Goal: Task Accomplishment & Management: Use online tool/utility

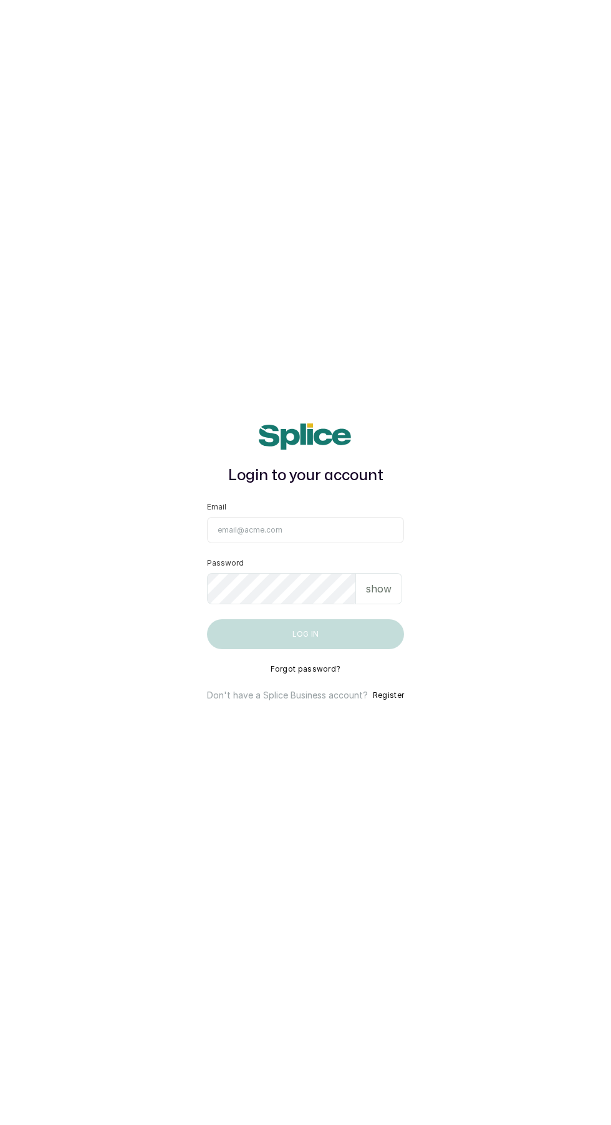
click at [242, 543] on input "Email" at bounding box center [305, 530] width 197 height 26
type input "kuffyglowskincare@gmail.com"
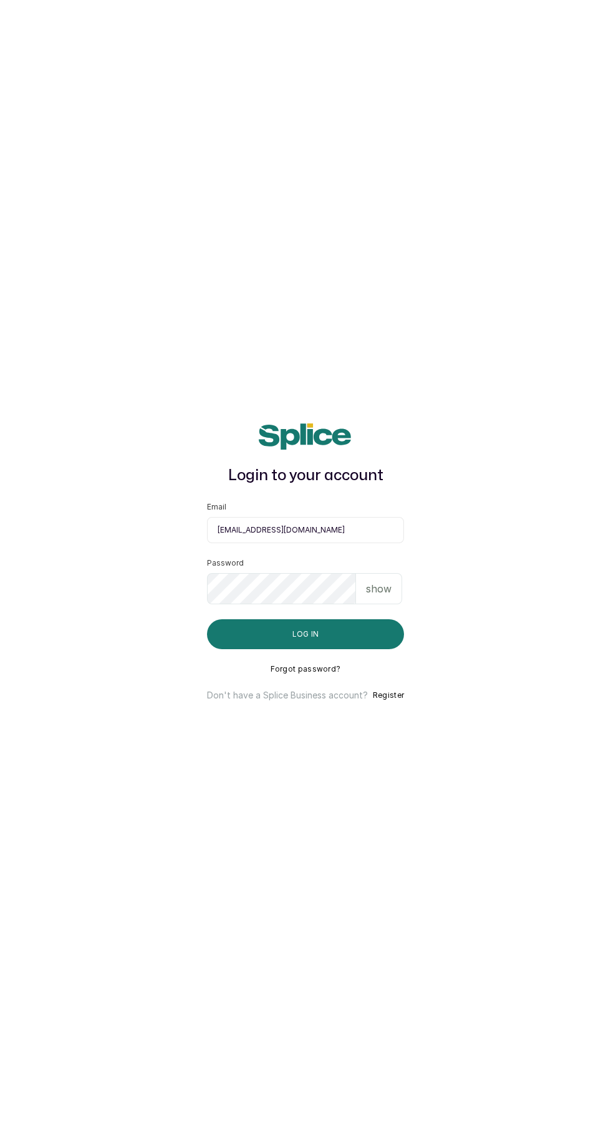
click at [207, 619] on button "Log in" at bounding box center [305, 634] width 197 height 30
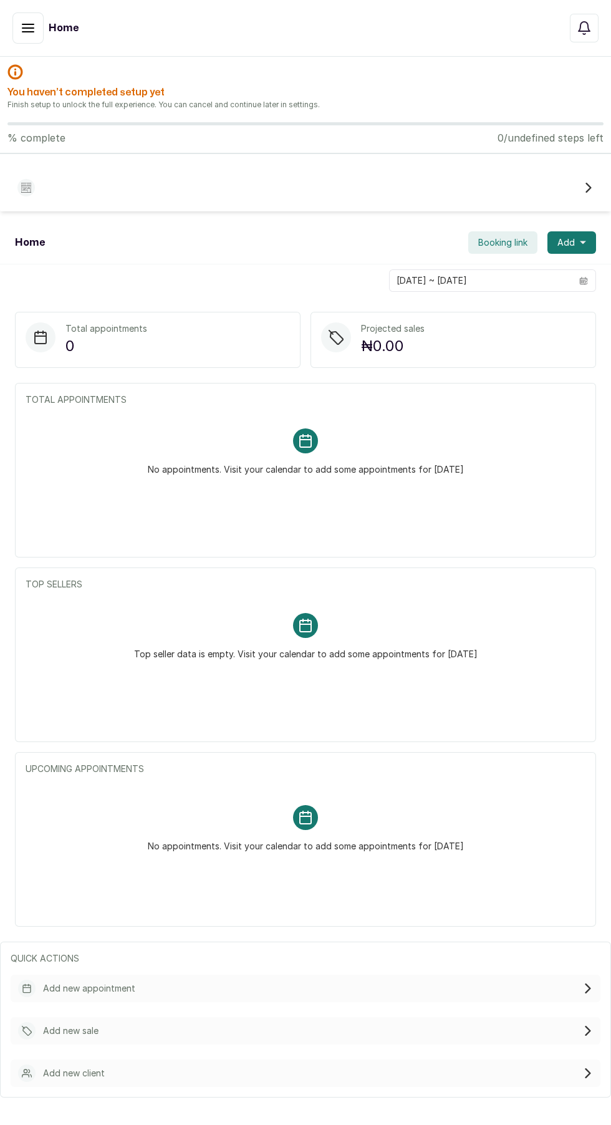
click at [57, 99] on h2 "You haven’t completed setup yet" at bounding box center [305, 92] width 596 height 15
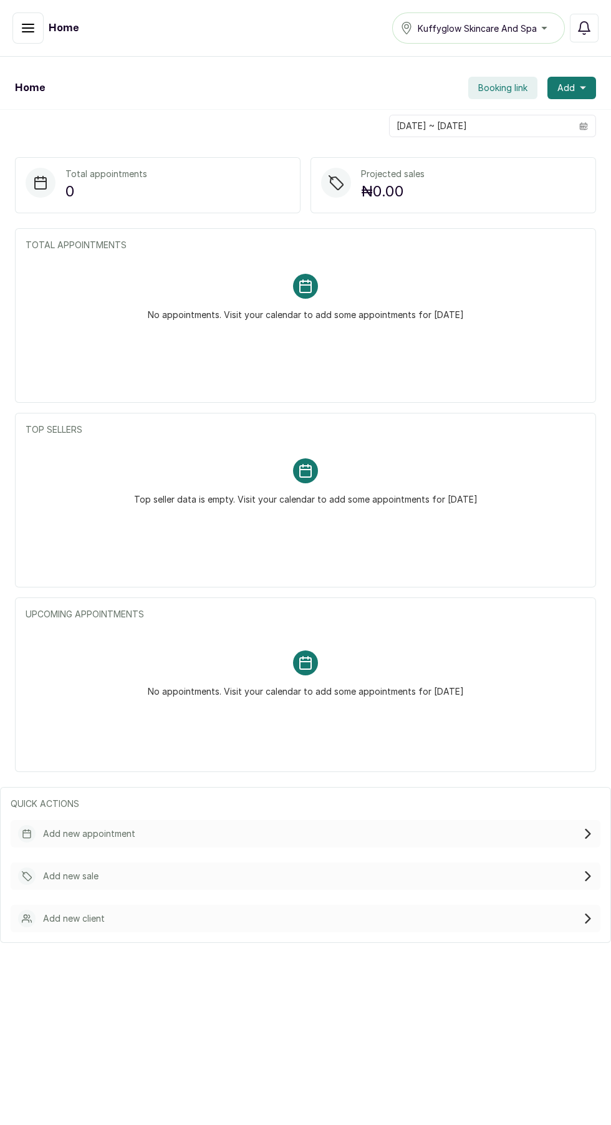
click at [229, 133] on div "19/08/2025 ~ 19/08/2025" at bounding box center [305, 126] width 611 height 32
click at [19, 28] on button "button" at bounding box center [27, 27] width 31 height 31
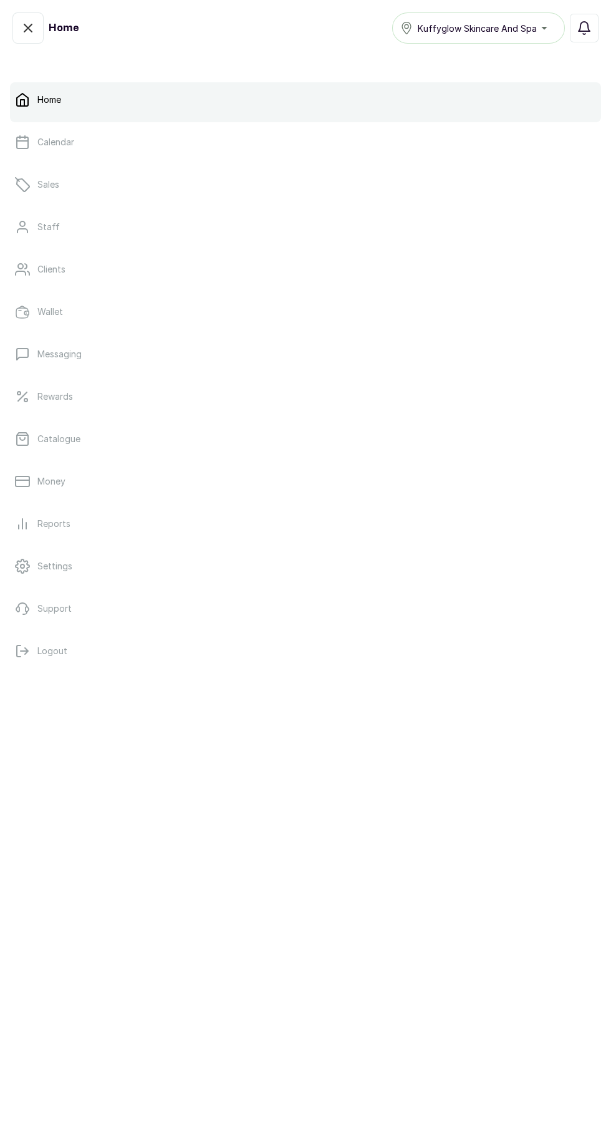
click at [22, 439] on icon at bounding box center [22, 438] width 15 height 15
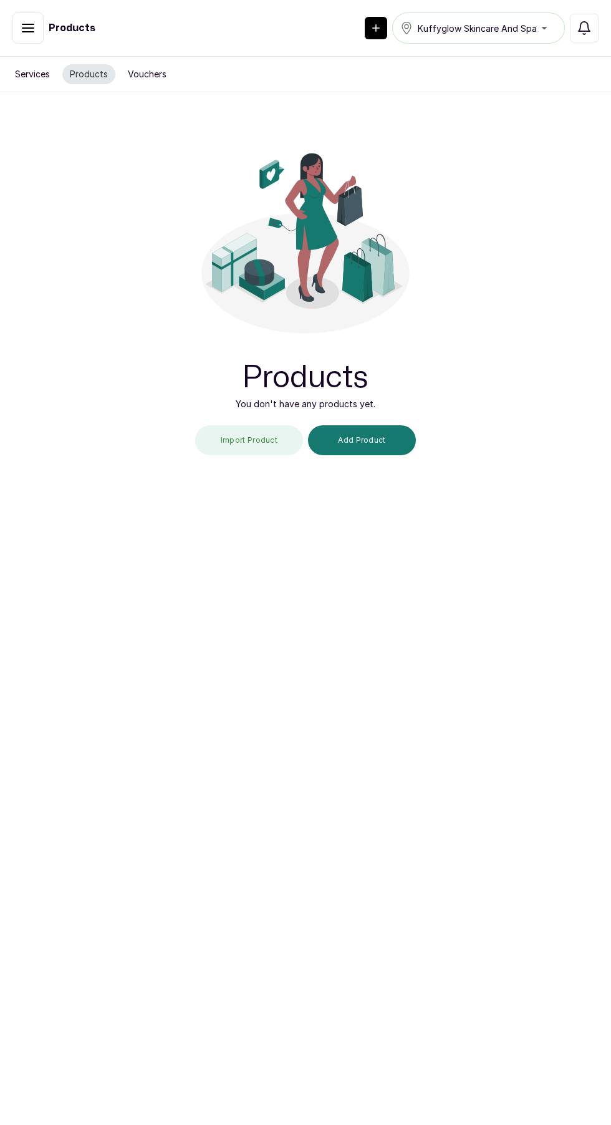
click at [241, 387] on div "Products You don't have any products yet. Import Product Add Product" at bounding box center [305, 288] width 281 height 393
click at [261, 444] on button "Import Product" at bounding box center [249, 440] width 108 height 30
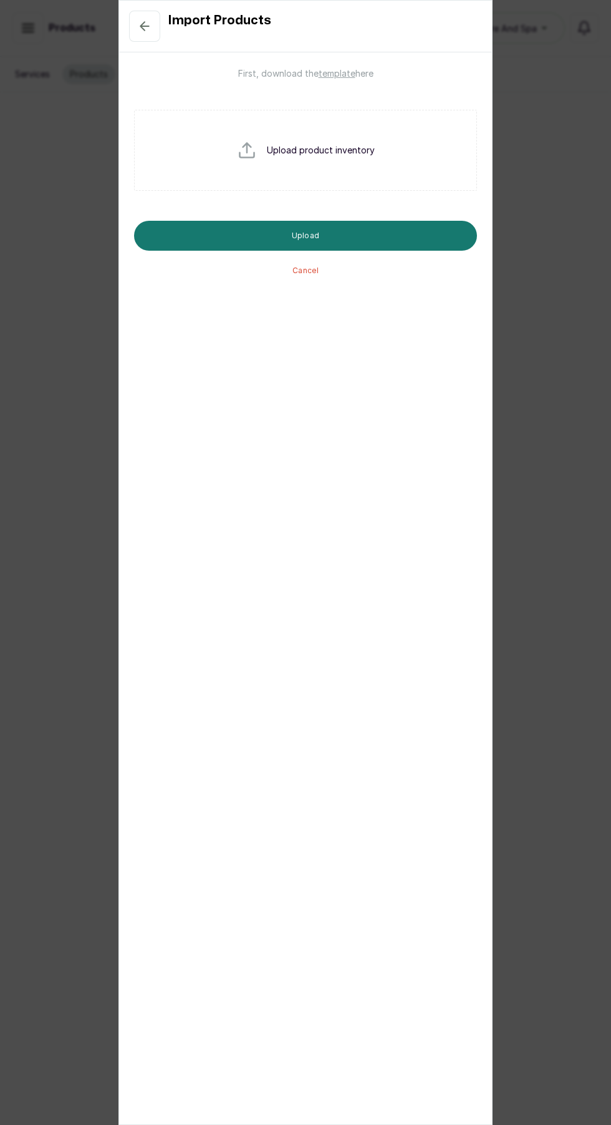
click at [372, 153] on p "Upload product inventory" at bounding box center [321, 150] width 108 height 12
click at [323, 145] on p "Upload product inventory" at bounding box center [321, 150] width 108 height 12
click at [263, 144] on input "file" at bounding box center [277, 170] width 80 height 60
type input "C:\fakepath\Kuffyglow_Skincare_Products.csv"
click at [387, 231] on button "Upload" at bounding box center [305, 236] width 343 height 30
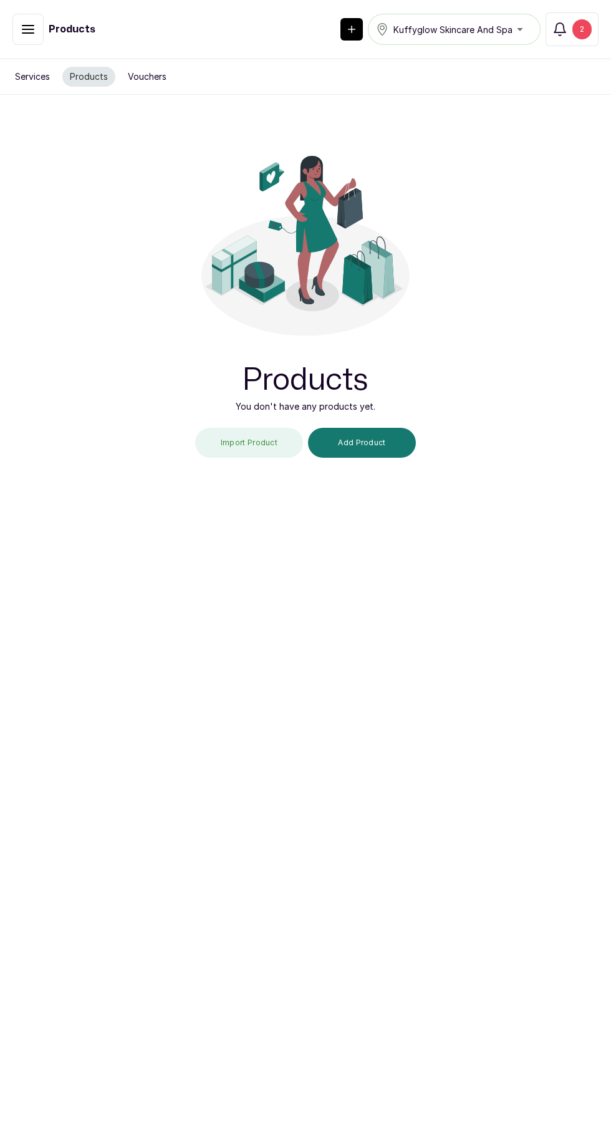
click at [383, 436] on button "Add Product" at bounding box center [362, 443] width 108 height 30
click at [266, 428] on button "Import Product" at bounding box center [249, 443] width 108 height 30
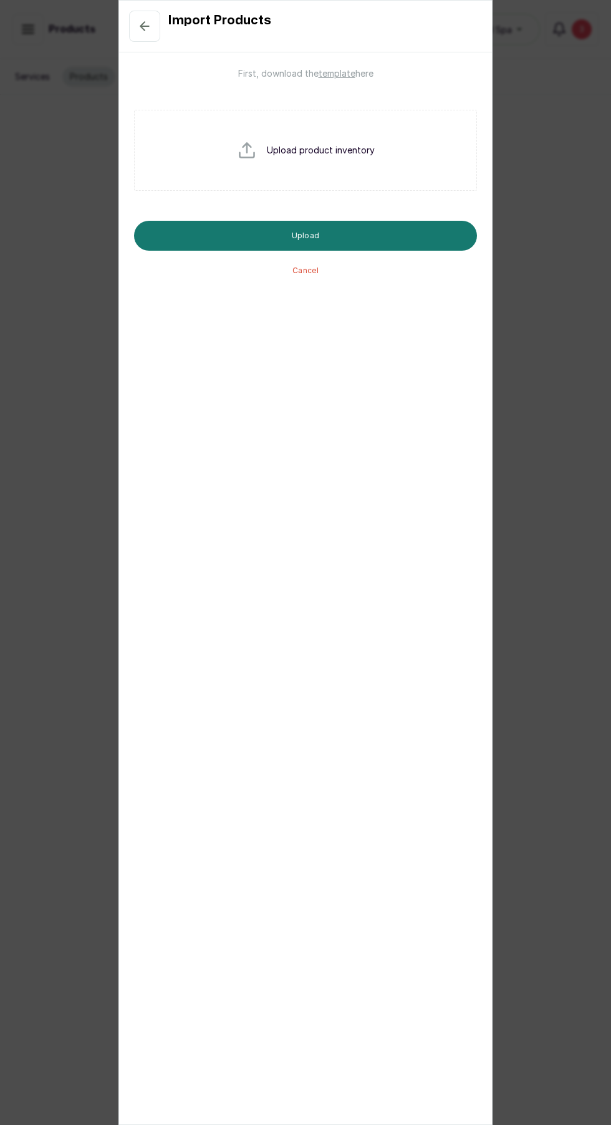
click at [371, 221] on button "Upload" at bounding box center [305, 236] width 343 height 30
click at [343, 143] on div "Upload product inventory" at bounding box center [305, 150] width 343 height 81
click at [259, 143] on input "file" at bounding box center [277, 170] width 80 height 60
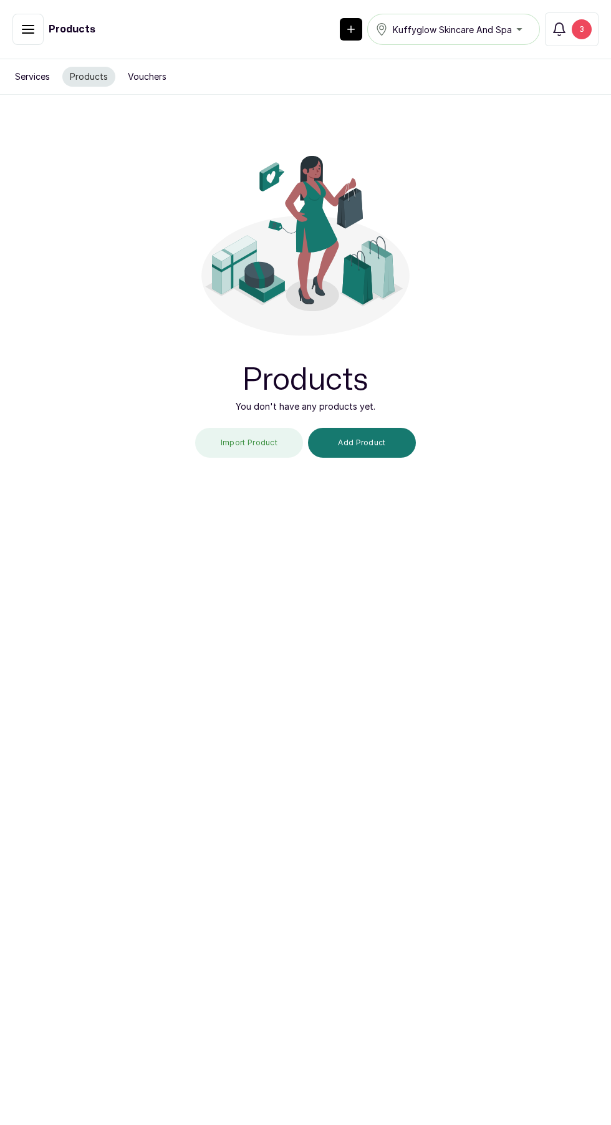
click at [591, 26] on button "Notifications 3" at bounding box center [572, 29] width 54 height 34
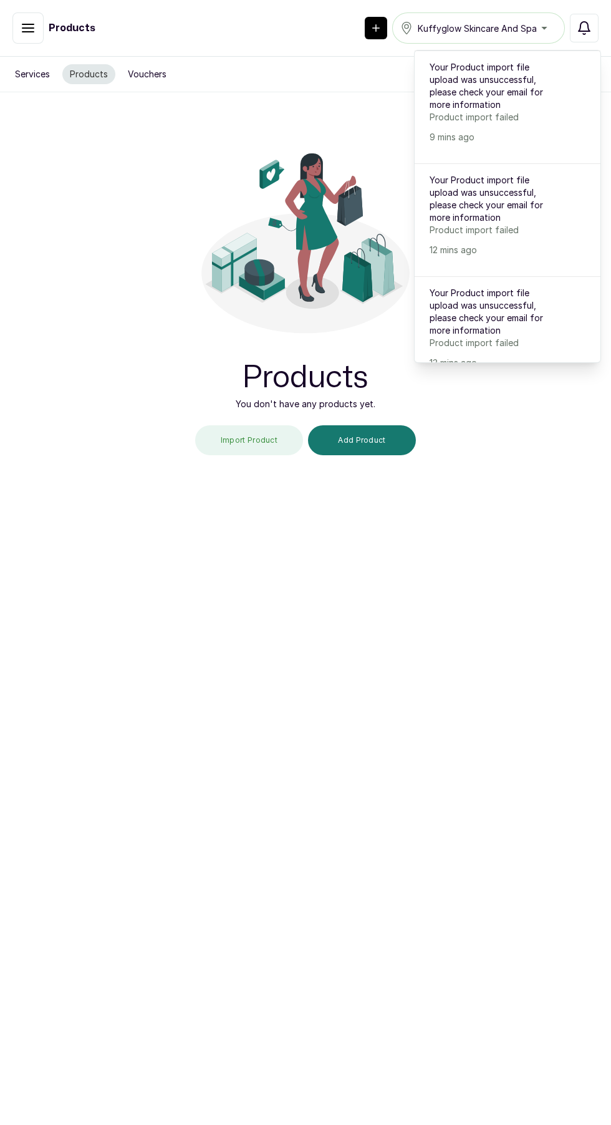
scroll to position [52, 0]
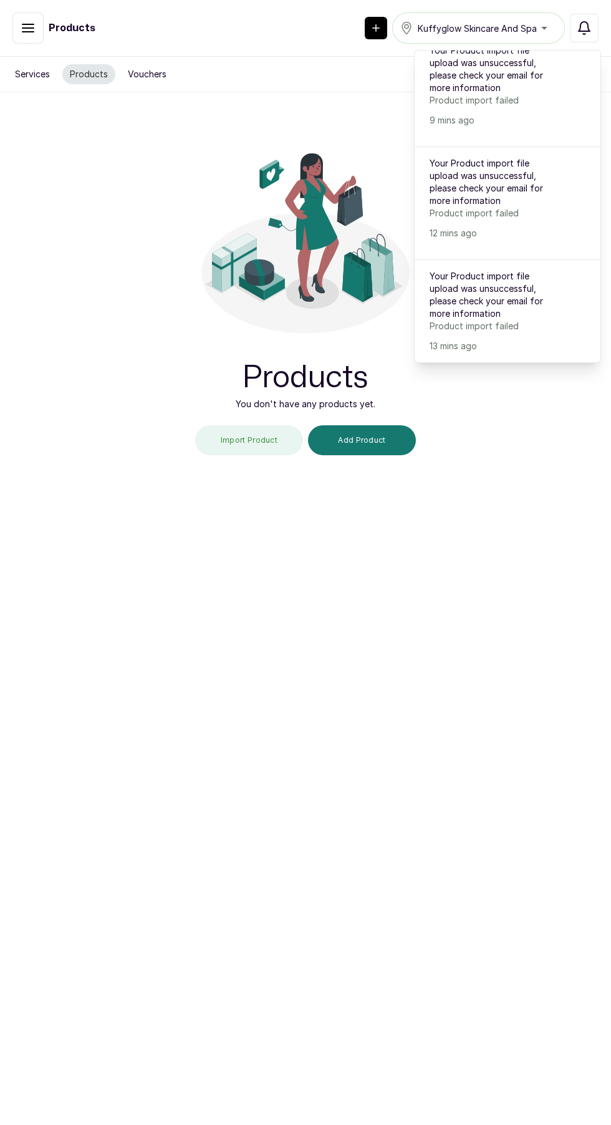
click at [487, 323] on p "Product import failed" at bounding box center [492, 326] width 125 height 12
click at [506, 213] on p "Product import failed" at bounding box center [492, 213] width 125 height 12
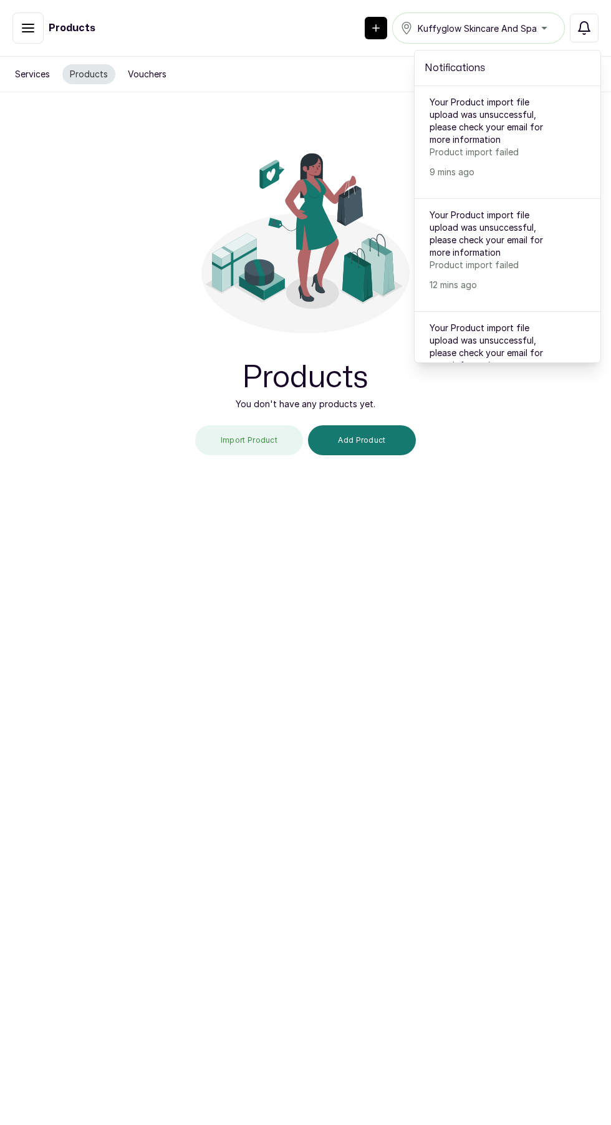
click at [509, 153] on p "Product import failed" at bounding box center [492, 152] width 125 height 12
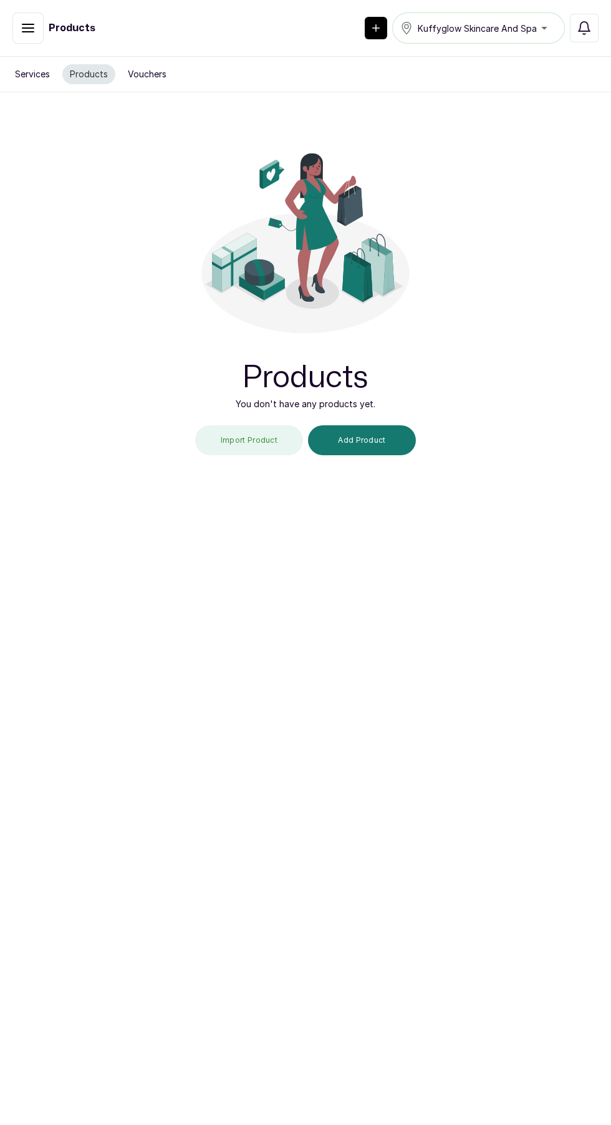
click at [269, 436] on button "Import Product" at bounding box center [249, 440] width 108 height 30
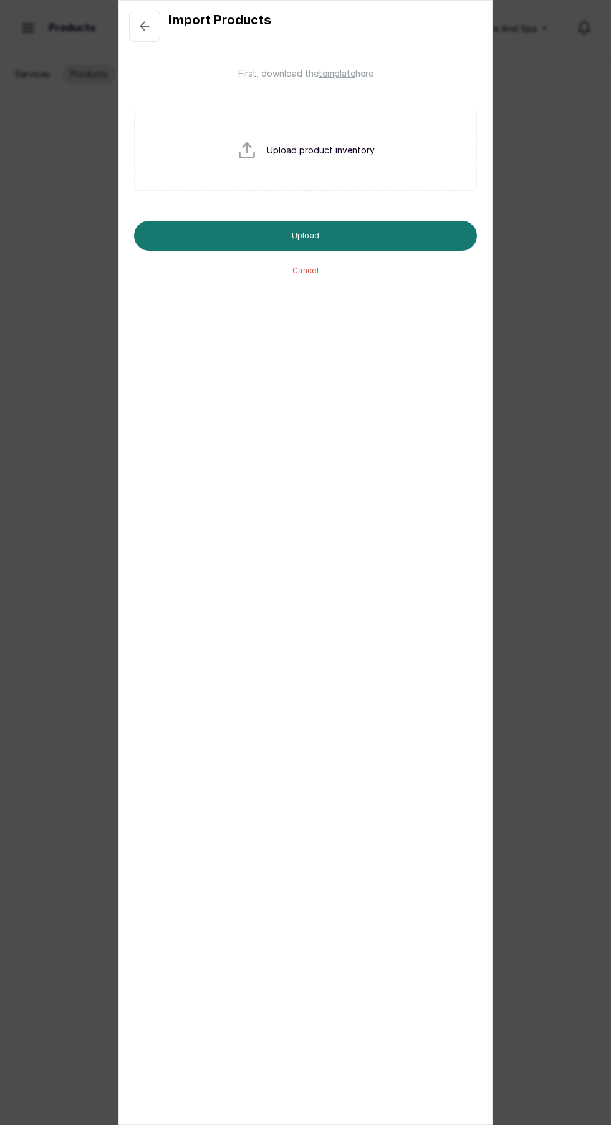
click at [271, 149] on input "file" at bounding box center [277, 170] width 80 height 60
type input "C:\fakepath\Kuffyglow_Skincare_Products.csv"
click at [385, 226] on button "Upload" at bounding box center [305, 236] width 343 height 30
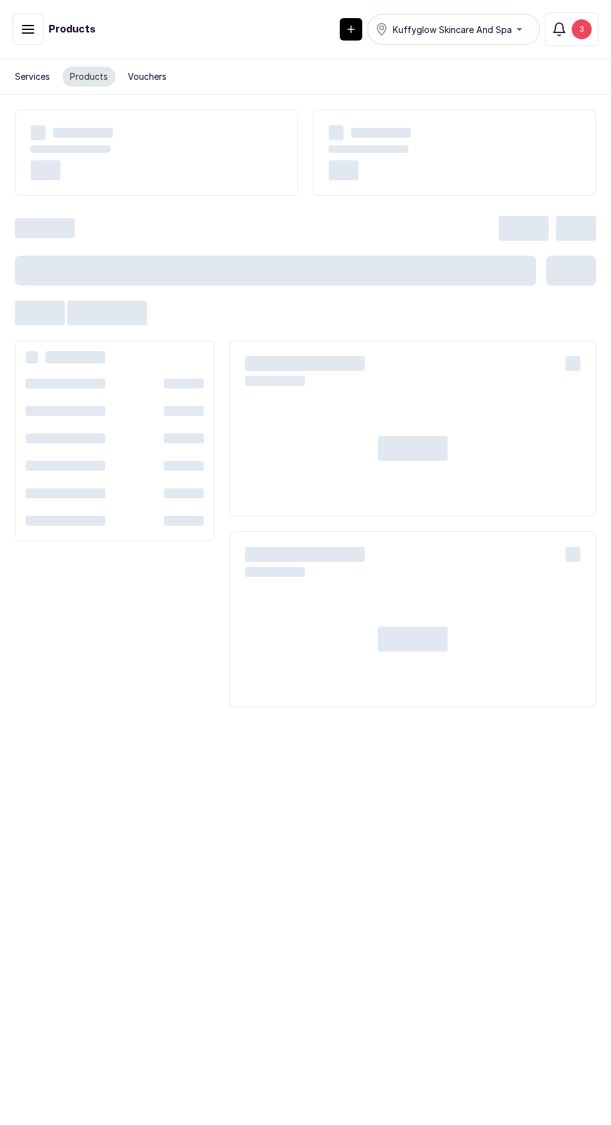
click at [591, 29] on div "3" at bounding box center [582, 29] width 20 height 20
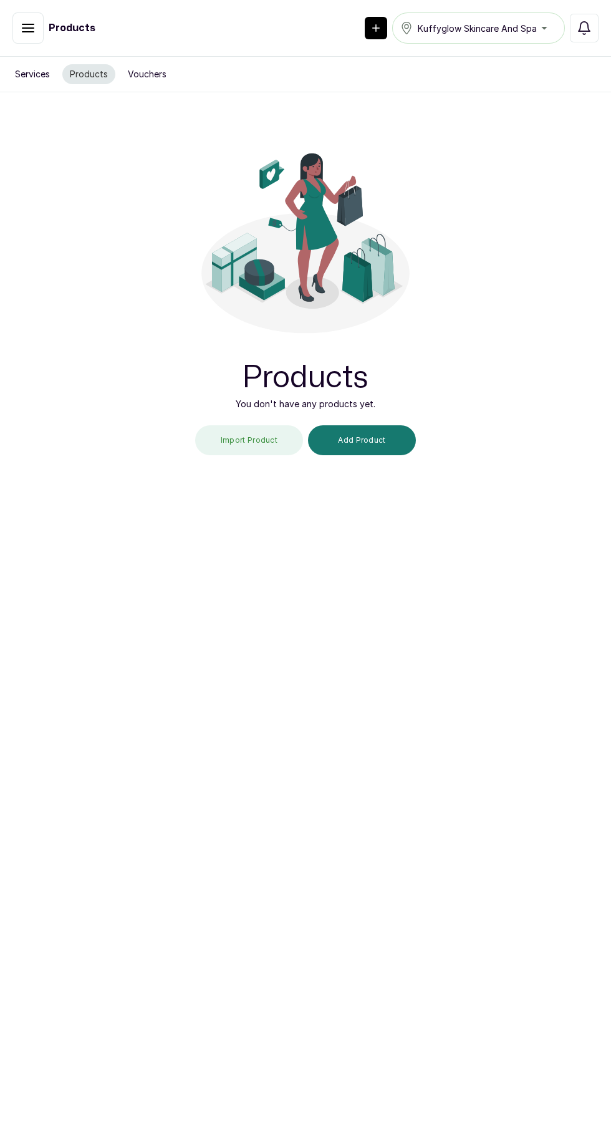
click at [270, 438] on button "Import Product" at bounding box center [249, 440] width 108 height 30
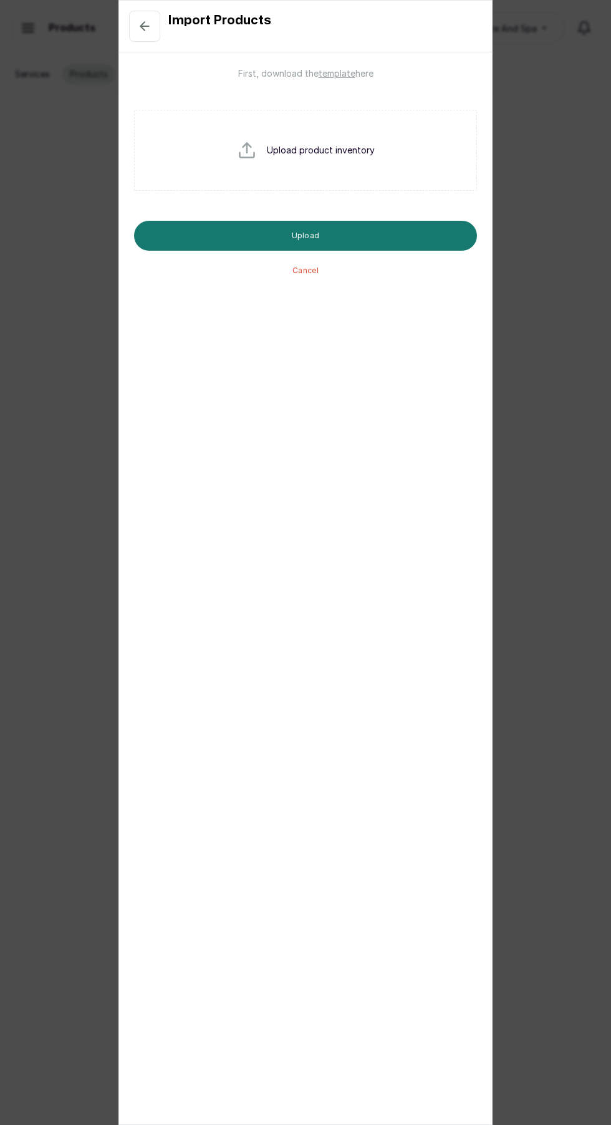
click at [350, 74] on span "template" at bounding box center [337, 73] width 37 height 11
